Goal: Task Accomplishment & Management: Manage account settings

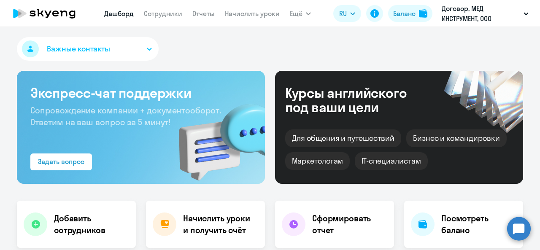
select select "30"
click at [154, 14] on link "Сотрудники" at bounding box center [163, 13] width 38 height 8
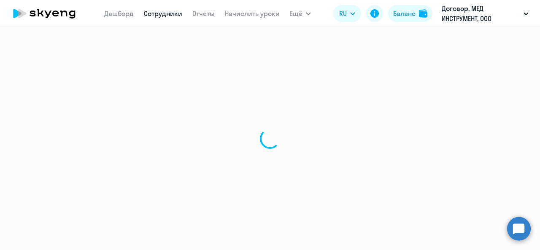
select select "30"
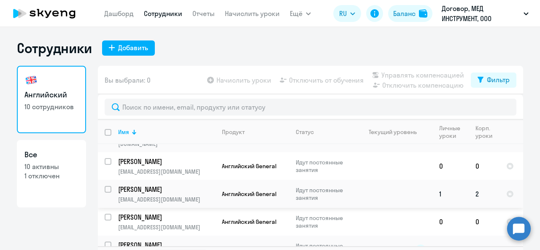
scroll to position [42, 0]
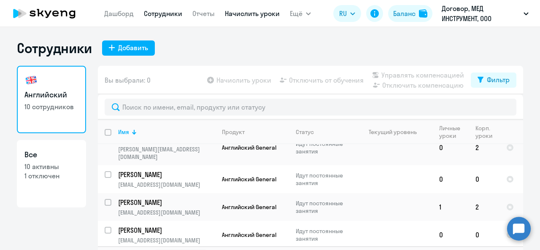
click at [256, 16] on link "Начислить уроки" at bounding box center [252, 13] width 55 height 8
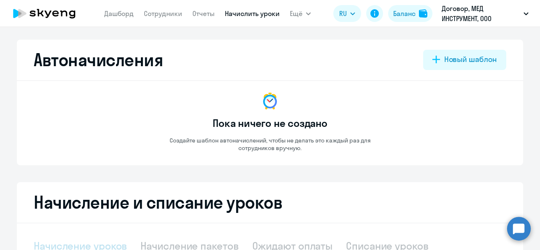
select select "10"
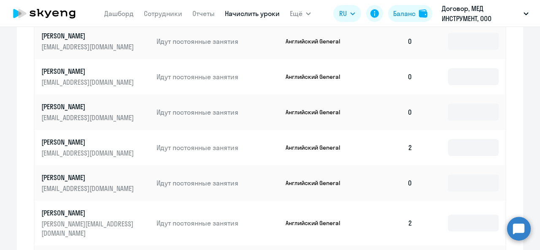
scroll to position [464, 0]
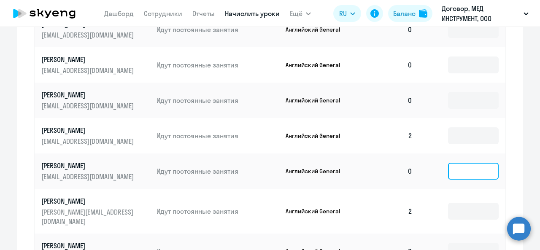
click at [460, 165] on input at bounding box center [473, 171] width 51 height 17
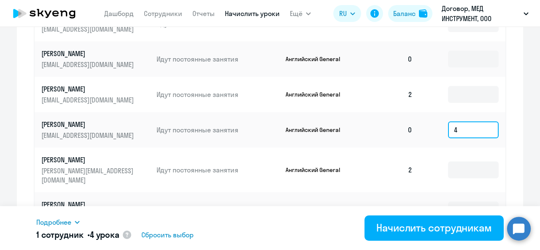
scroll to position [506, 0]
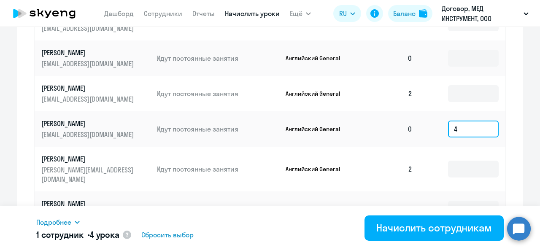
type input "4"
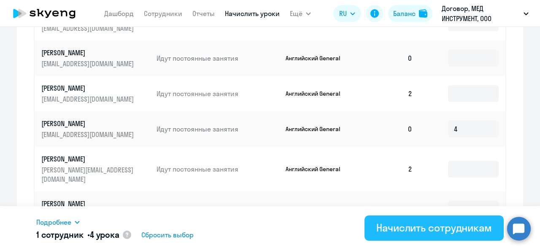
click at [384, 225] on div "Начислить сотрудникам" at bounding box center [434, 228] width 116 height 14
